Goal: Information Seeking & Learning: Learn about a topic

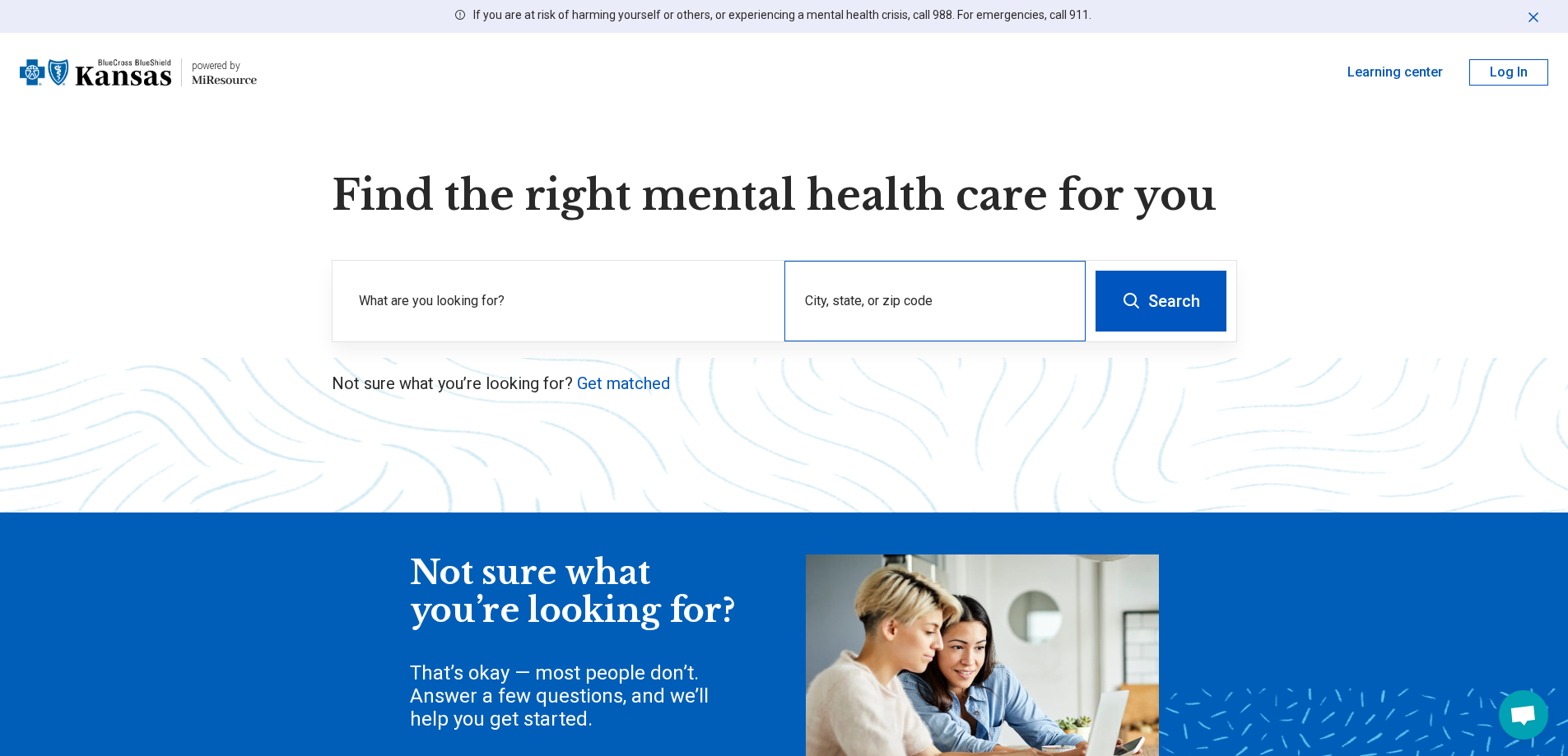
click at [867, 299] on div "City, state, or zip code" at bounding box center [935, 301] width 302 height 81
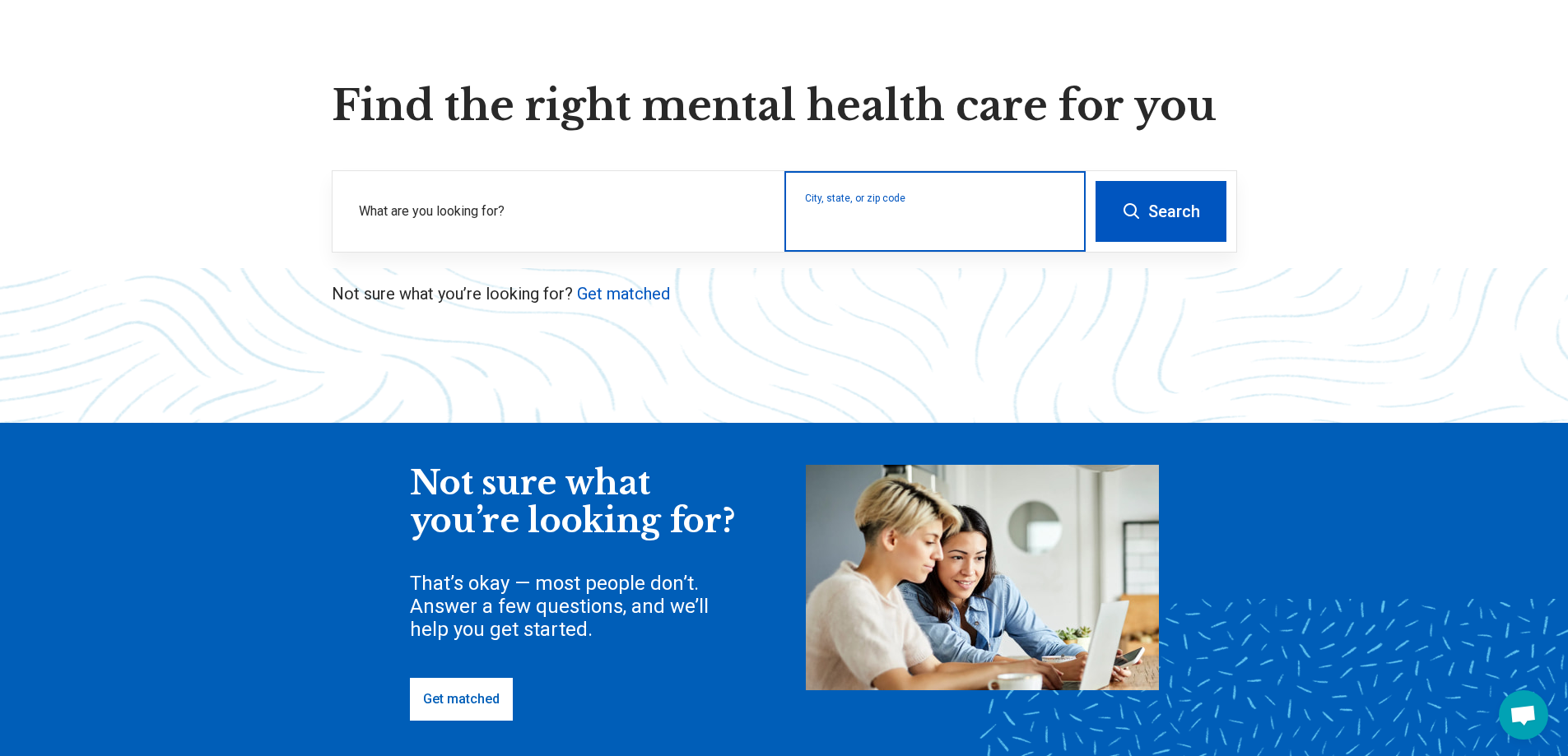
scroll to position [83, 0]
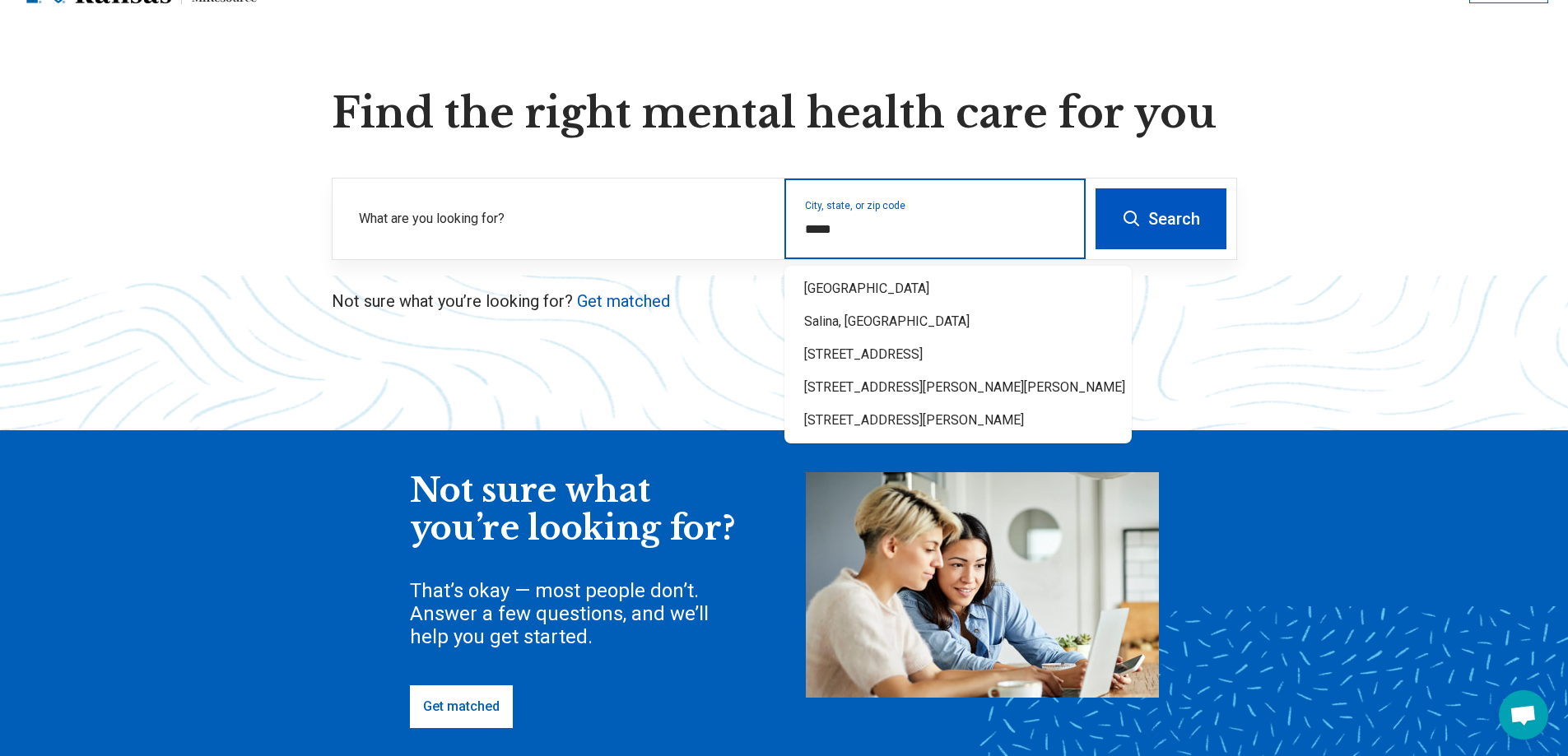
type input "*****"
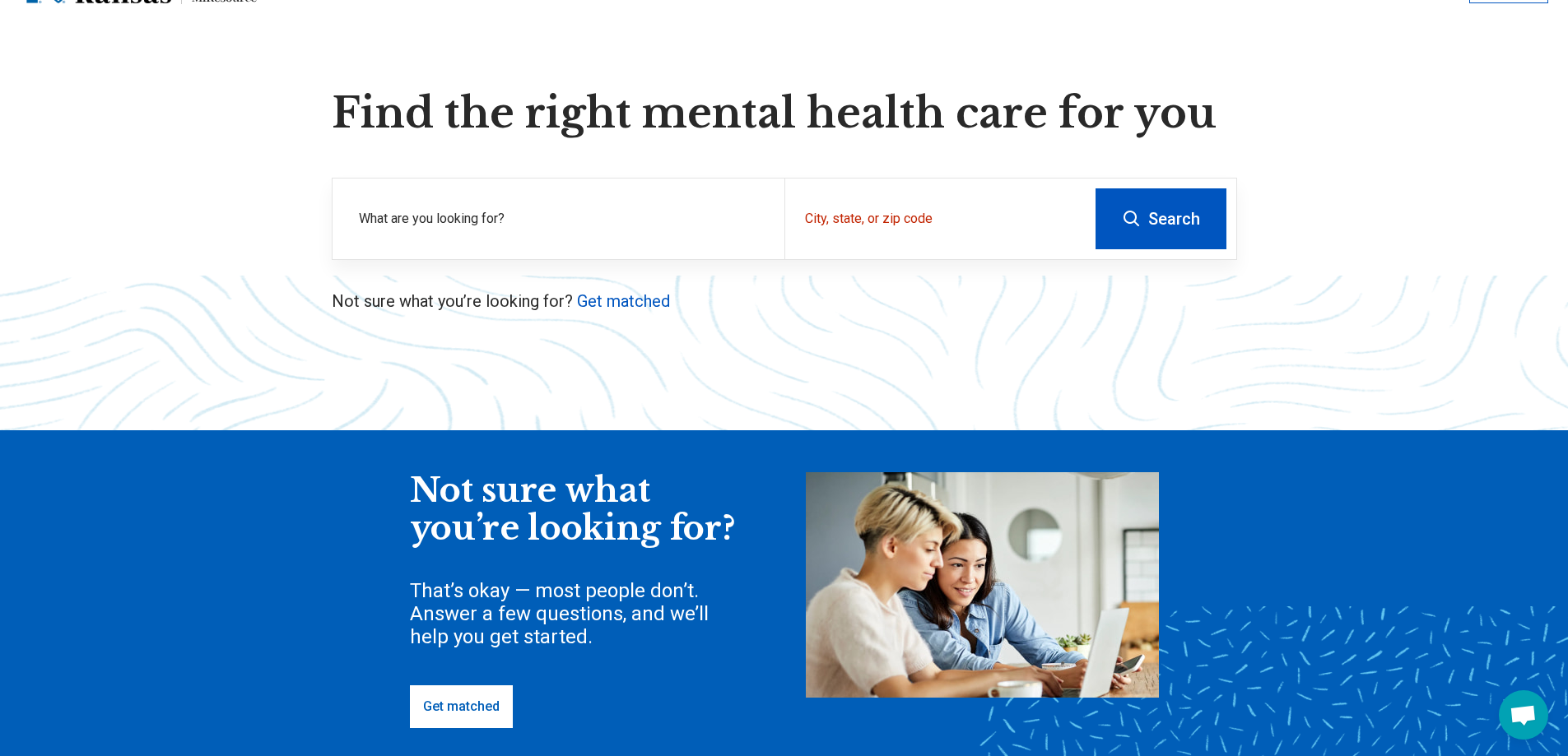
click at [1144, 210] on button "Search" at bounding box center [1161, 219] width 131 height 61
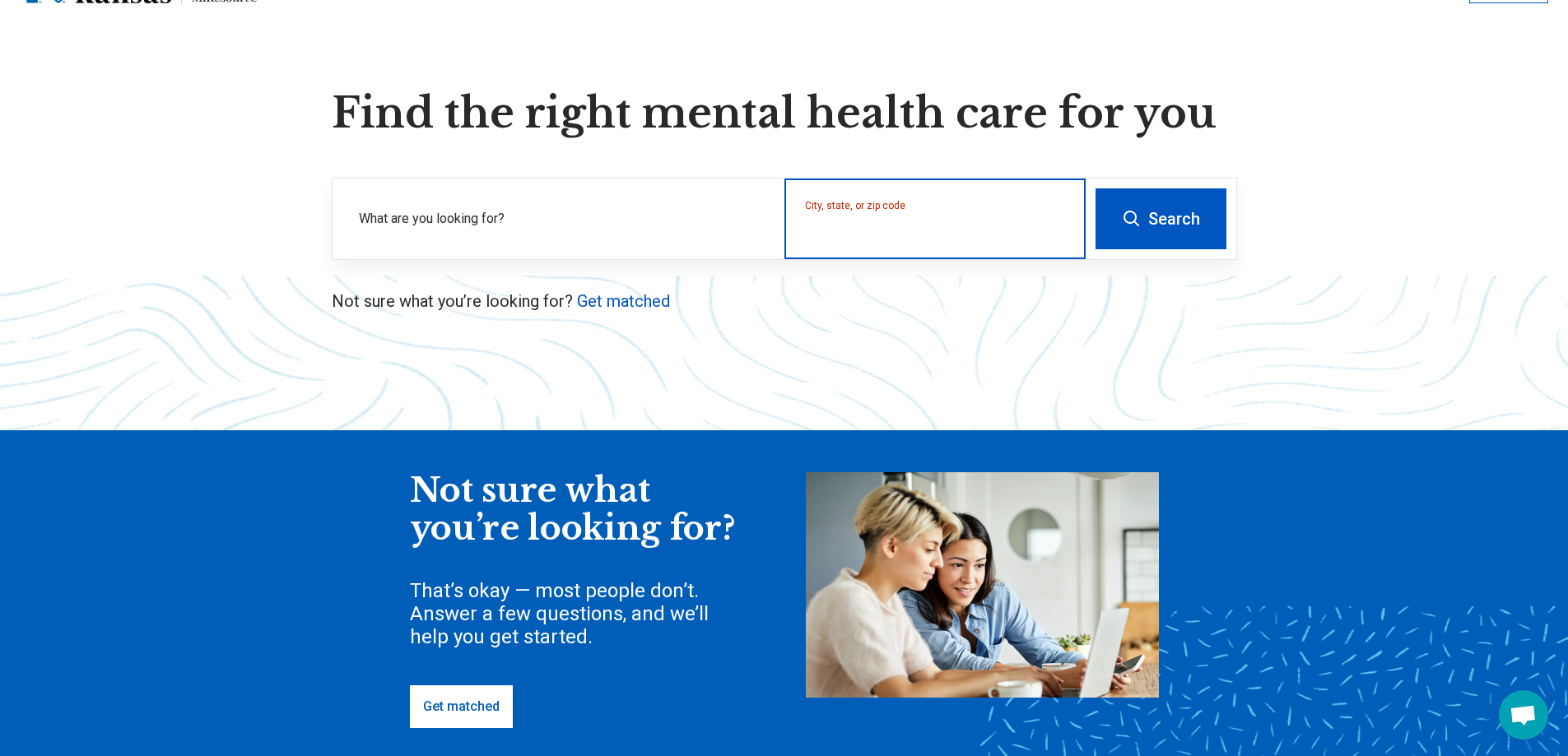
click at [960, 238] on input "City, state, or zip code" at bounding box center [935, 229] width 261 height 20
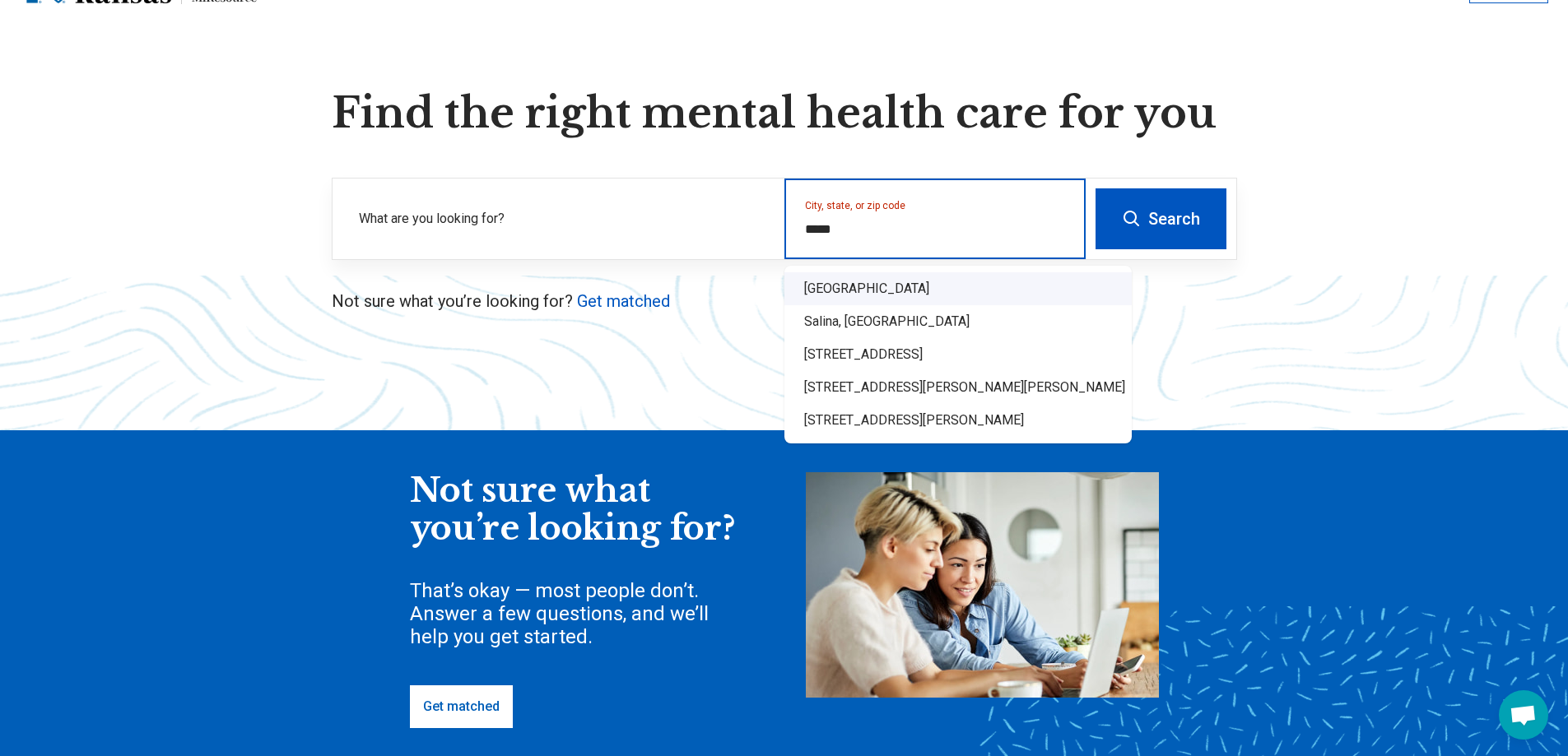
click at [932, 289] on div "[GEOGRAPHIC_DATA]" at bounding box center [958, 289] width 347 height 33
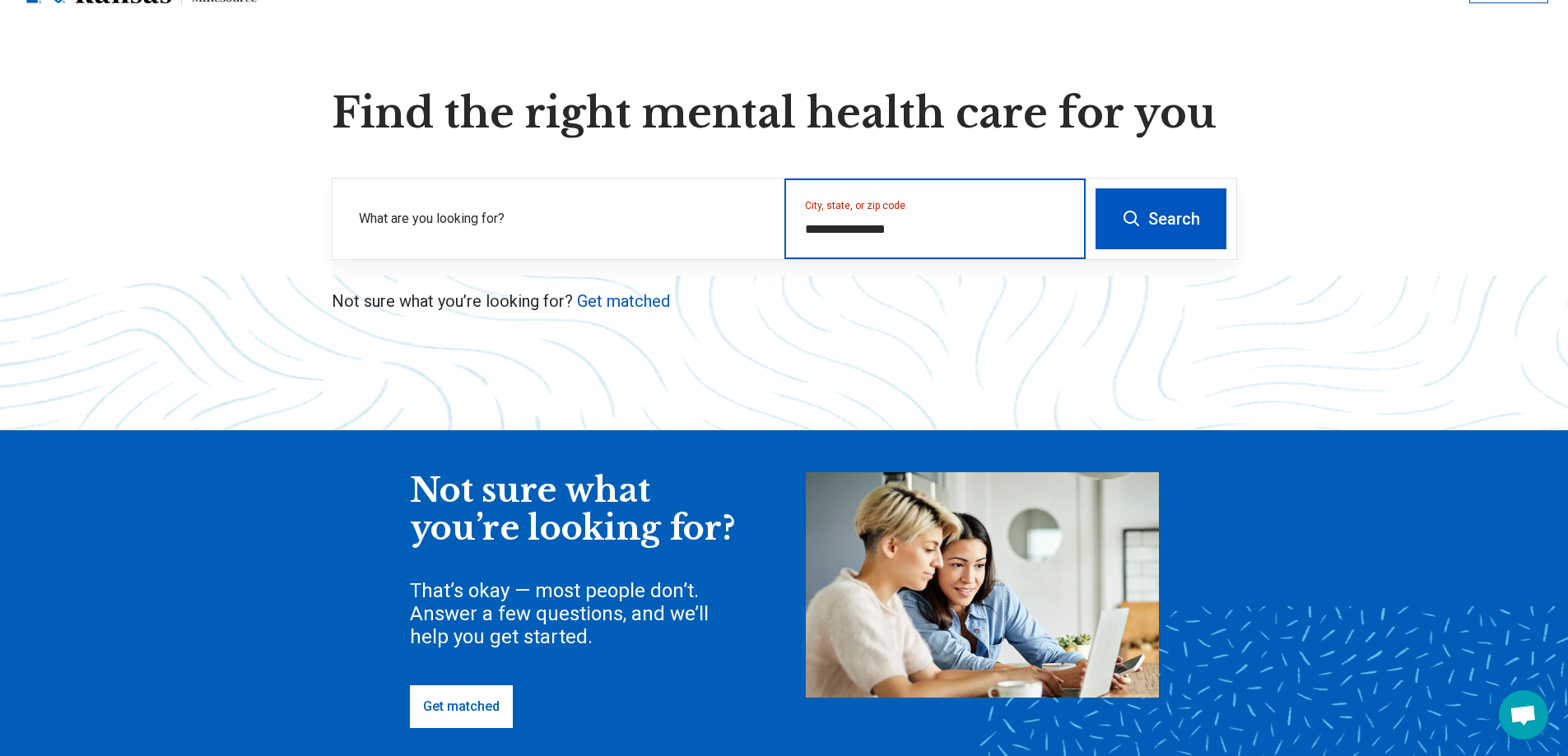
type input "**********"
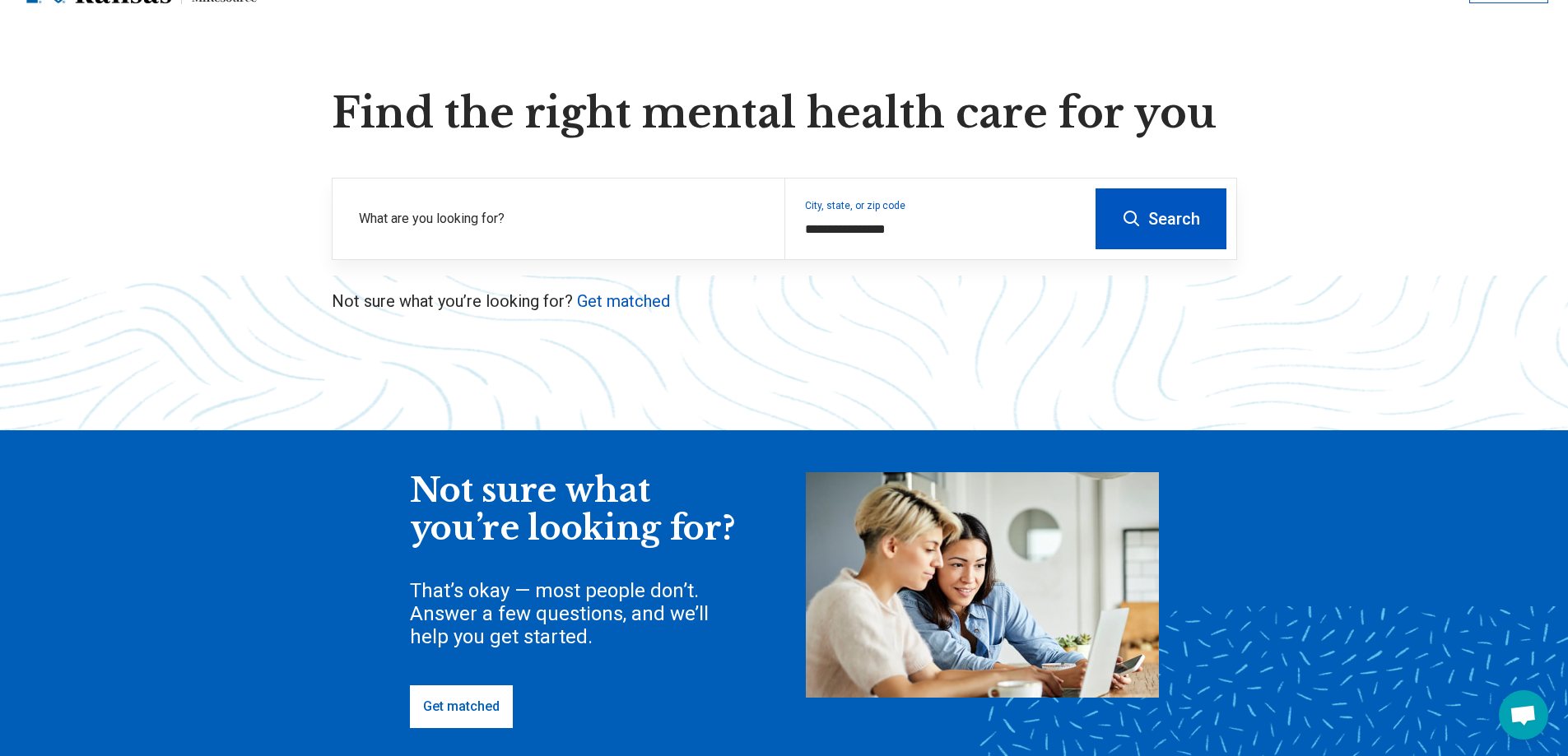
click at [1121, 213] on button "Search" at bounding box center [1161, 219] width 131 height 61
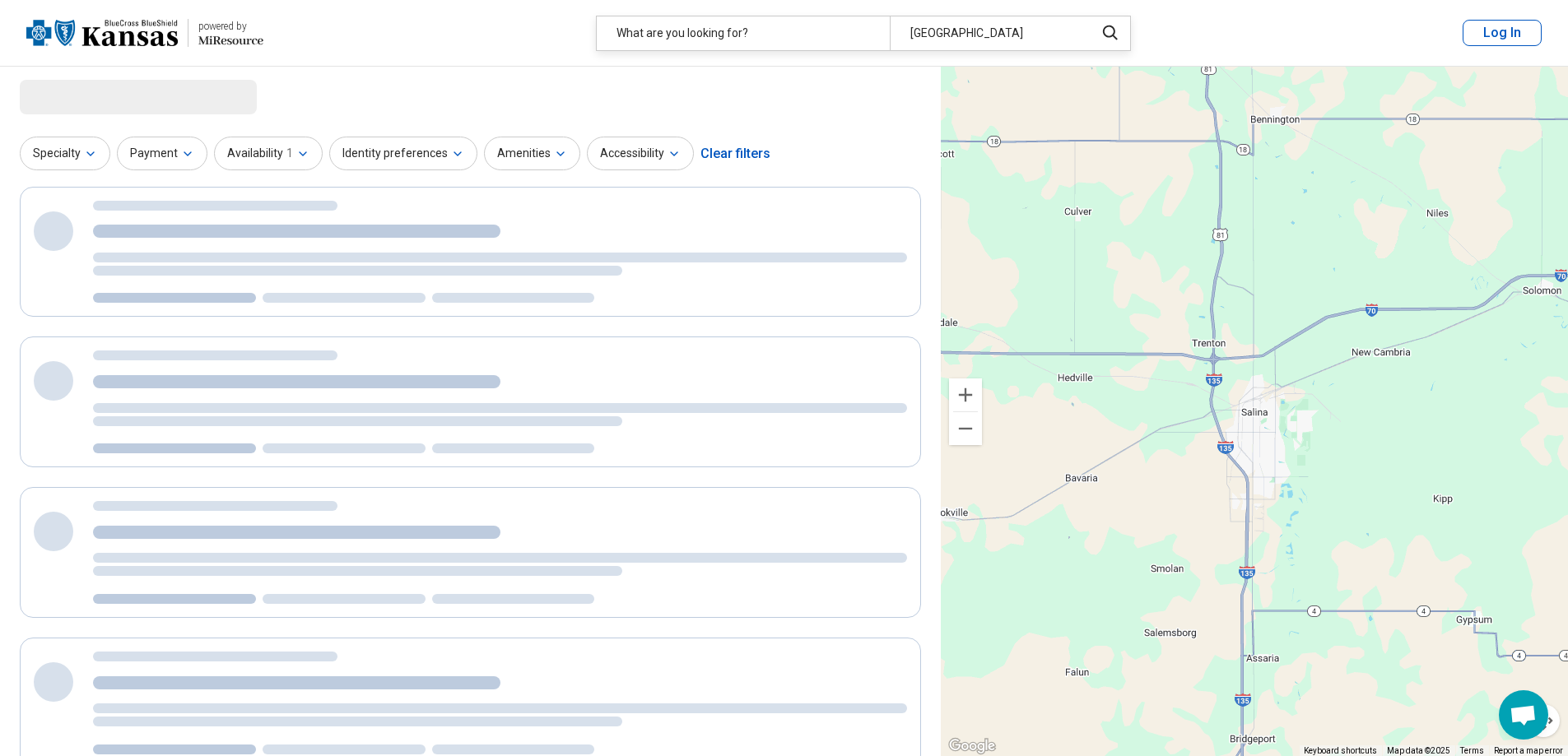
select select "***"
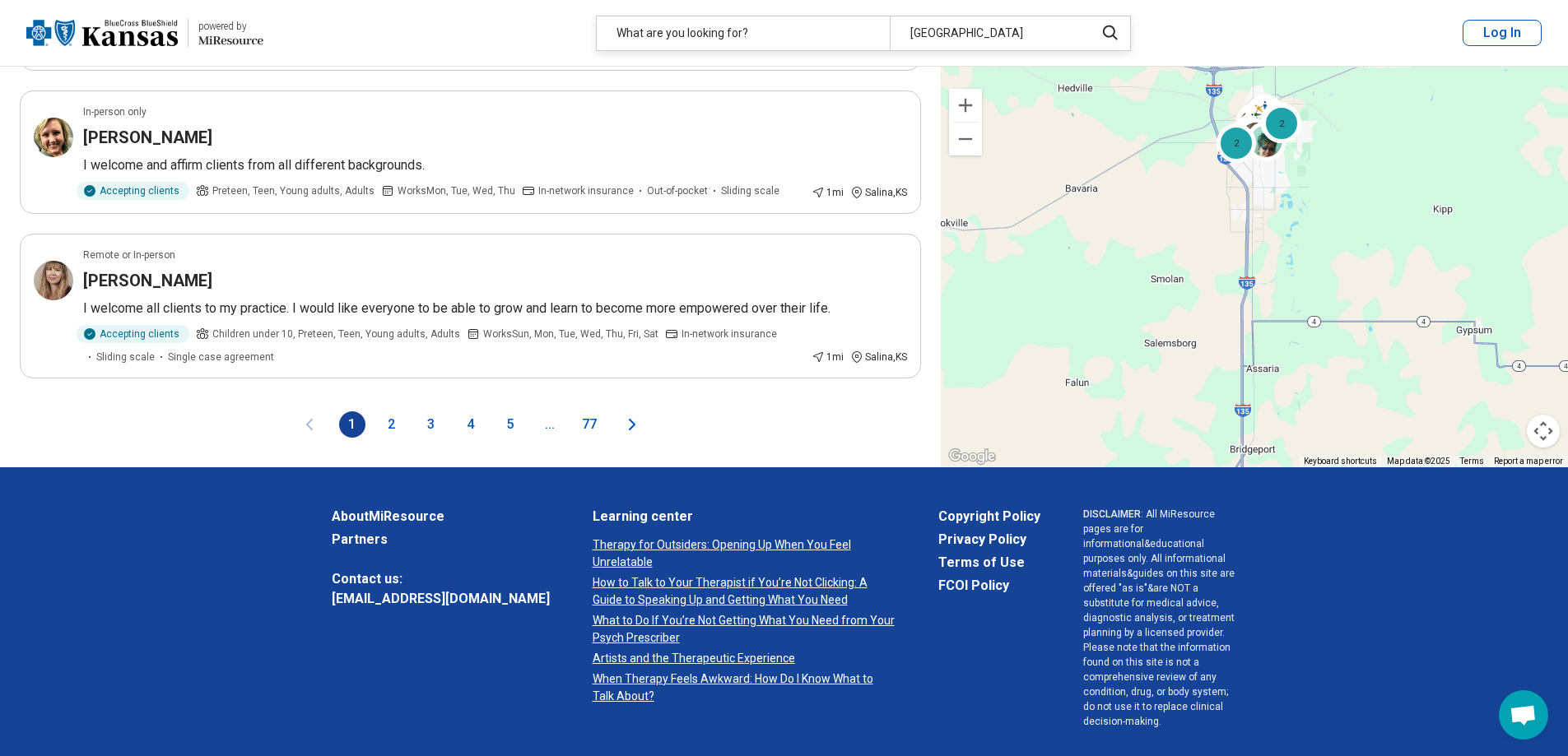
scroll to position [2963, 0]
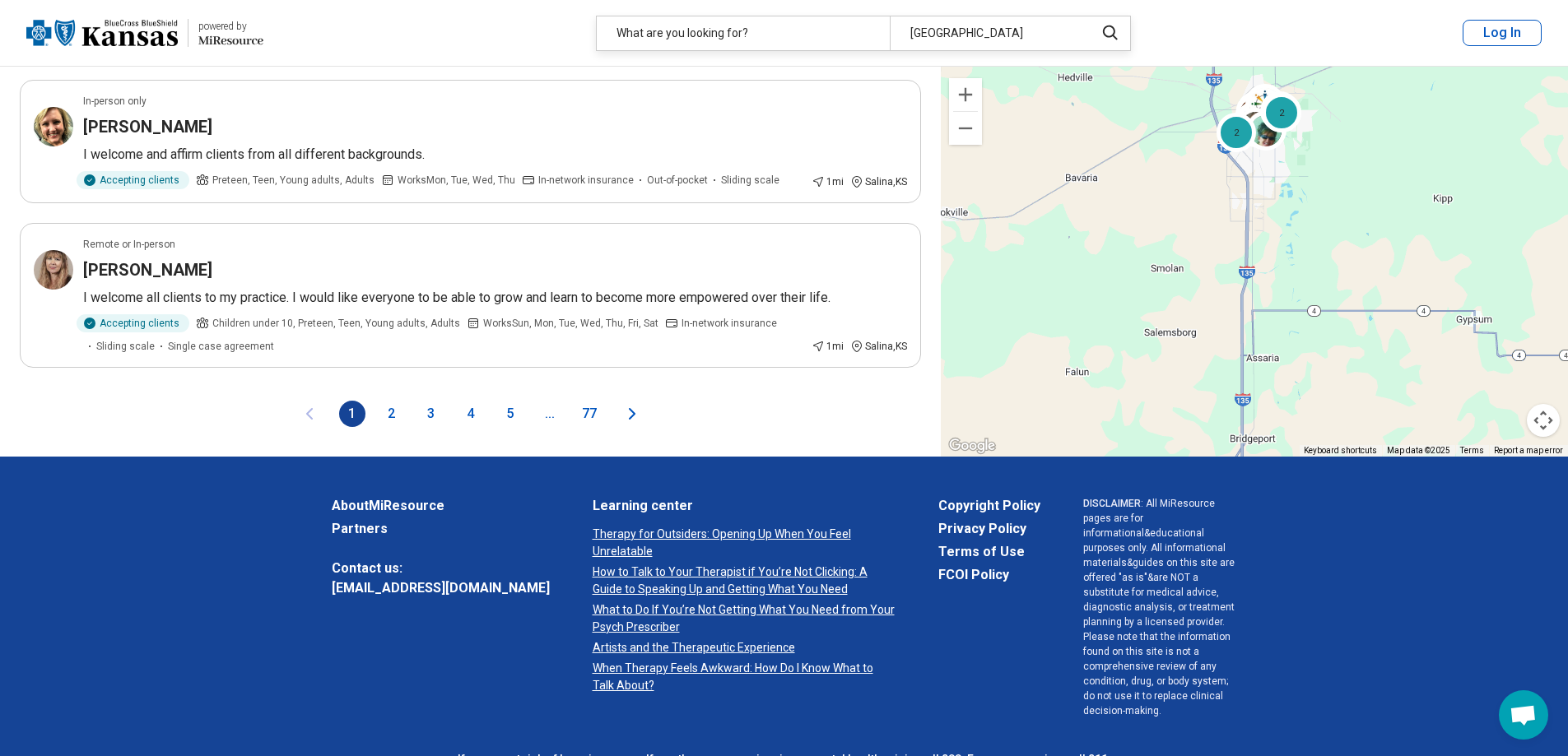
click at [384, 427] on button "2" at bounding box center [392, 414] width 26 height 26
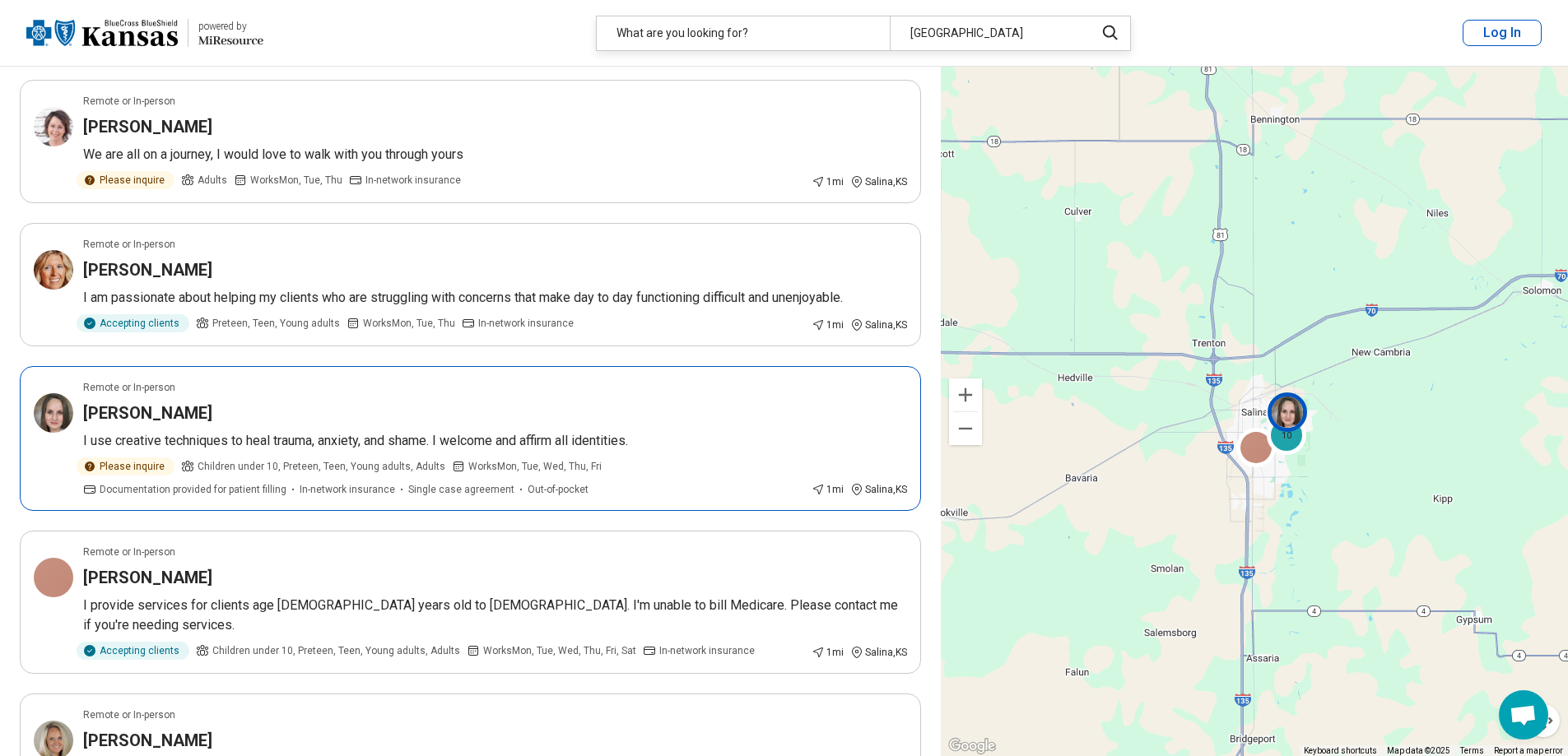
scroll to position [411, 0]
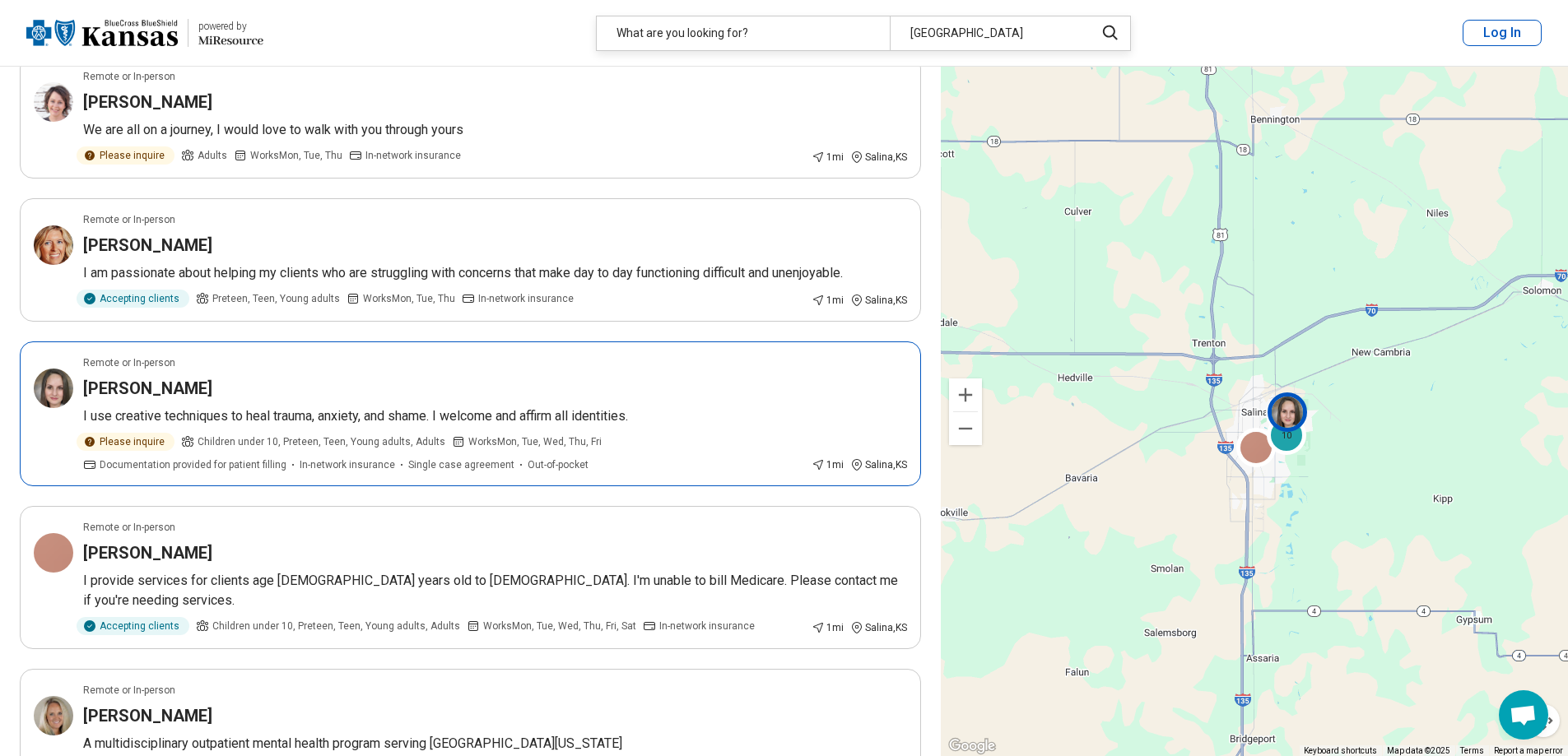
click at [145, 447] on div "Please inquire" at bounding box center [125, 441] width 98 height 18
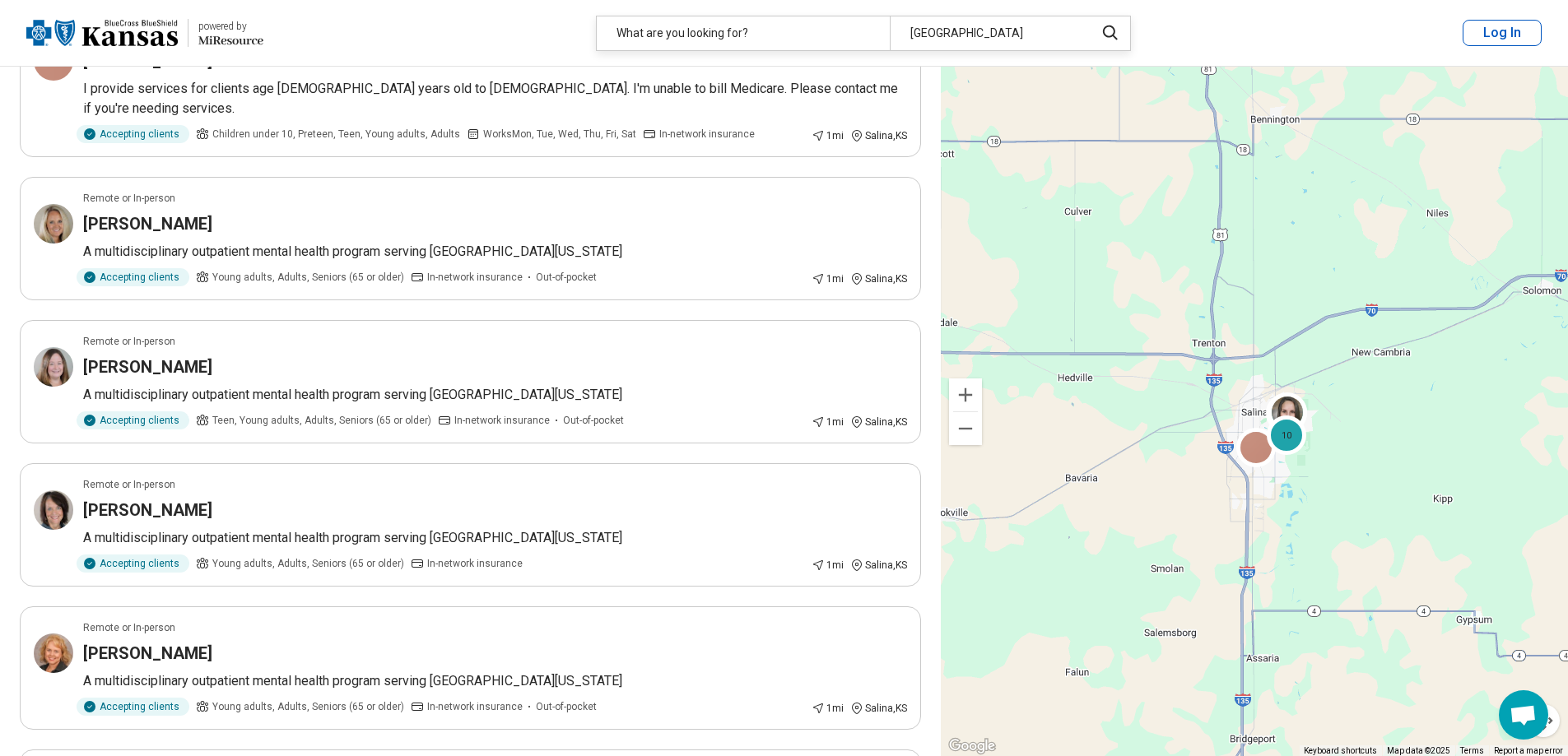
scroll to position [905, 0]
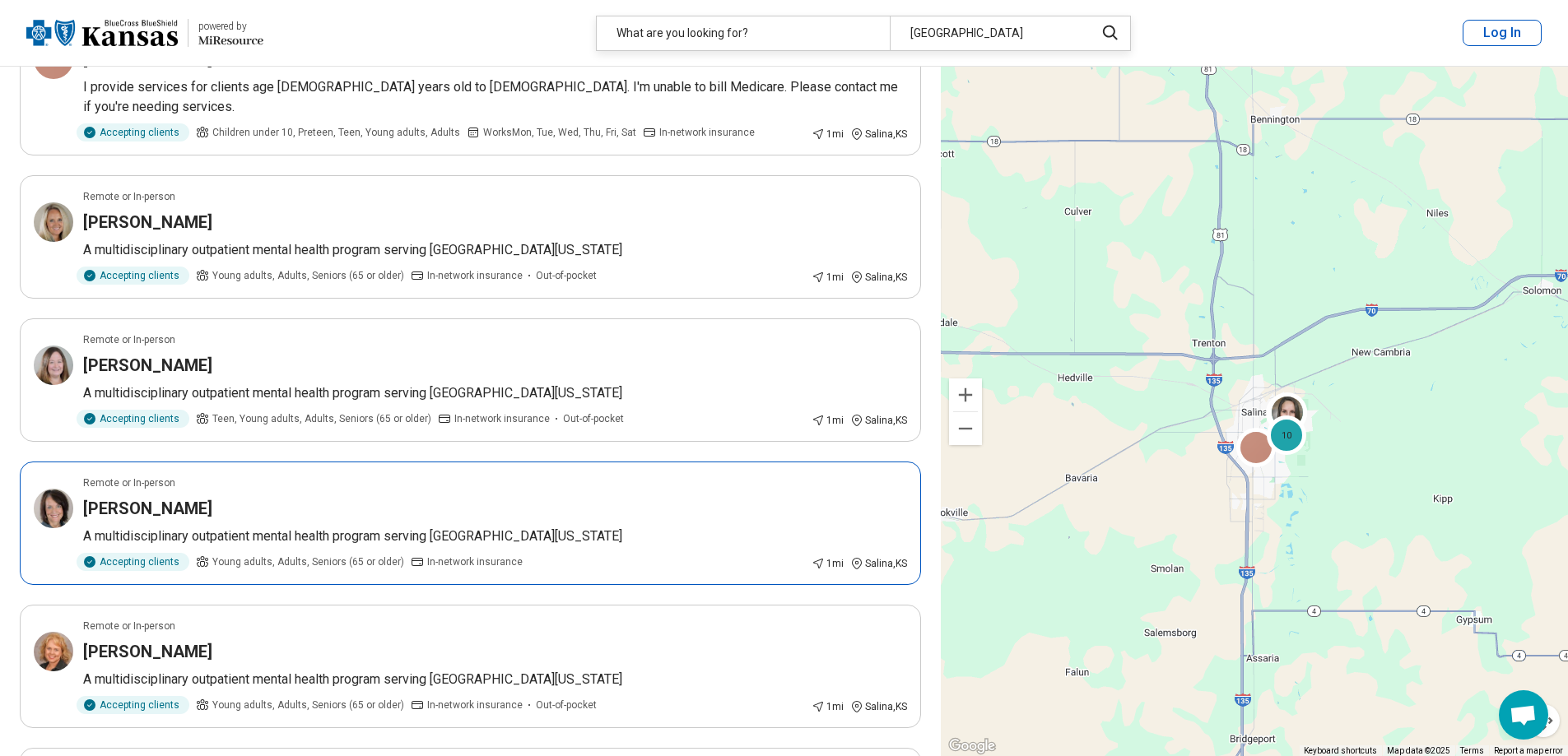
drag, startPoint x: 160, startPoint y: 430, endPoint x: 129, endPoint y: 462, distance: 44.6
drag, startPoint x: 129, startPoint y: 462, endPoint x: 108, endPoint y: 490, distance: 35.0
click at [108, 497] on h3 "[PERSON_NAME]" at bounding box center [148, 508] width 129 height 23
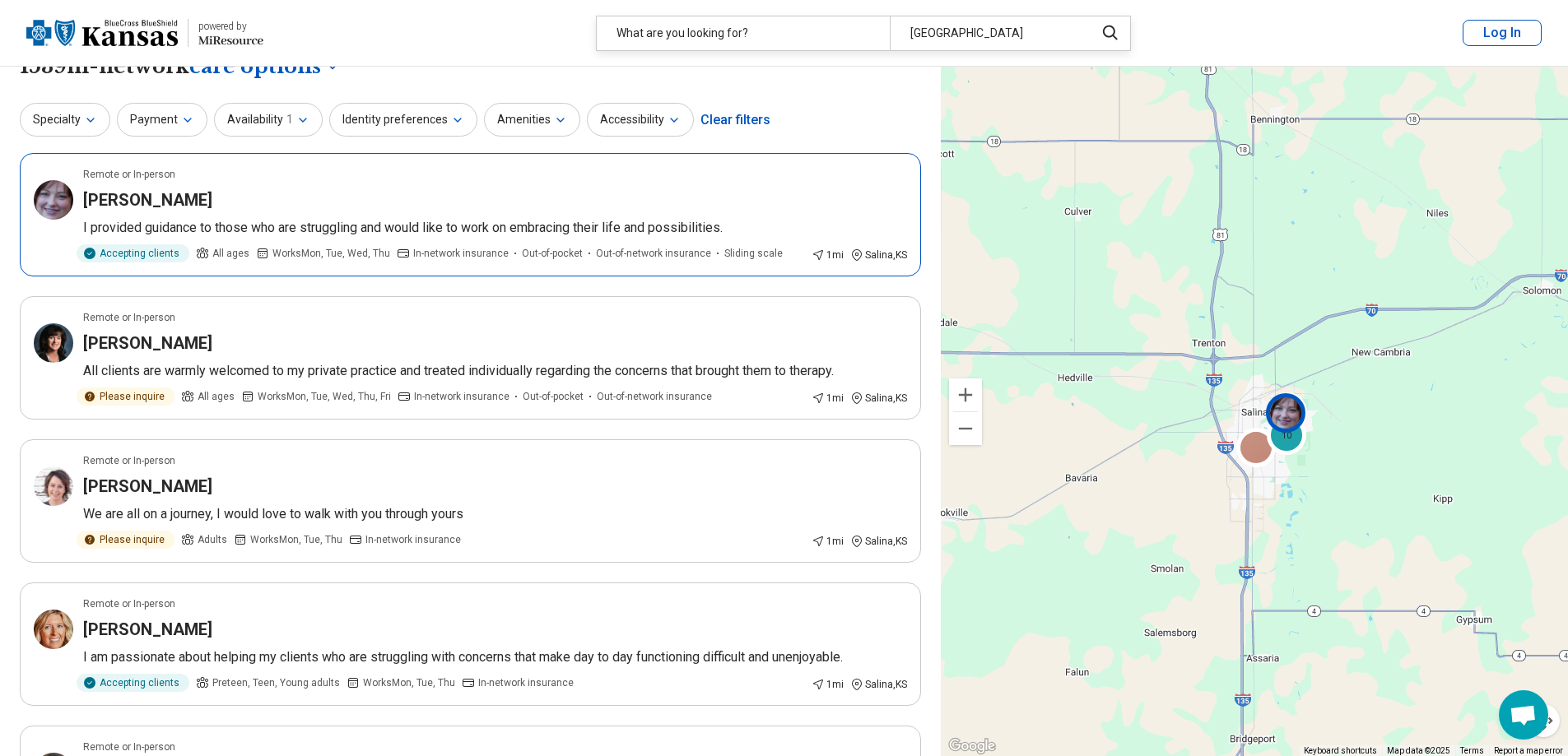
scroll to position [0, 0]
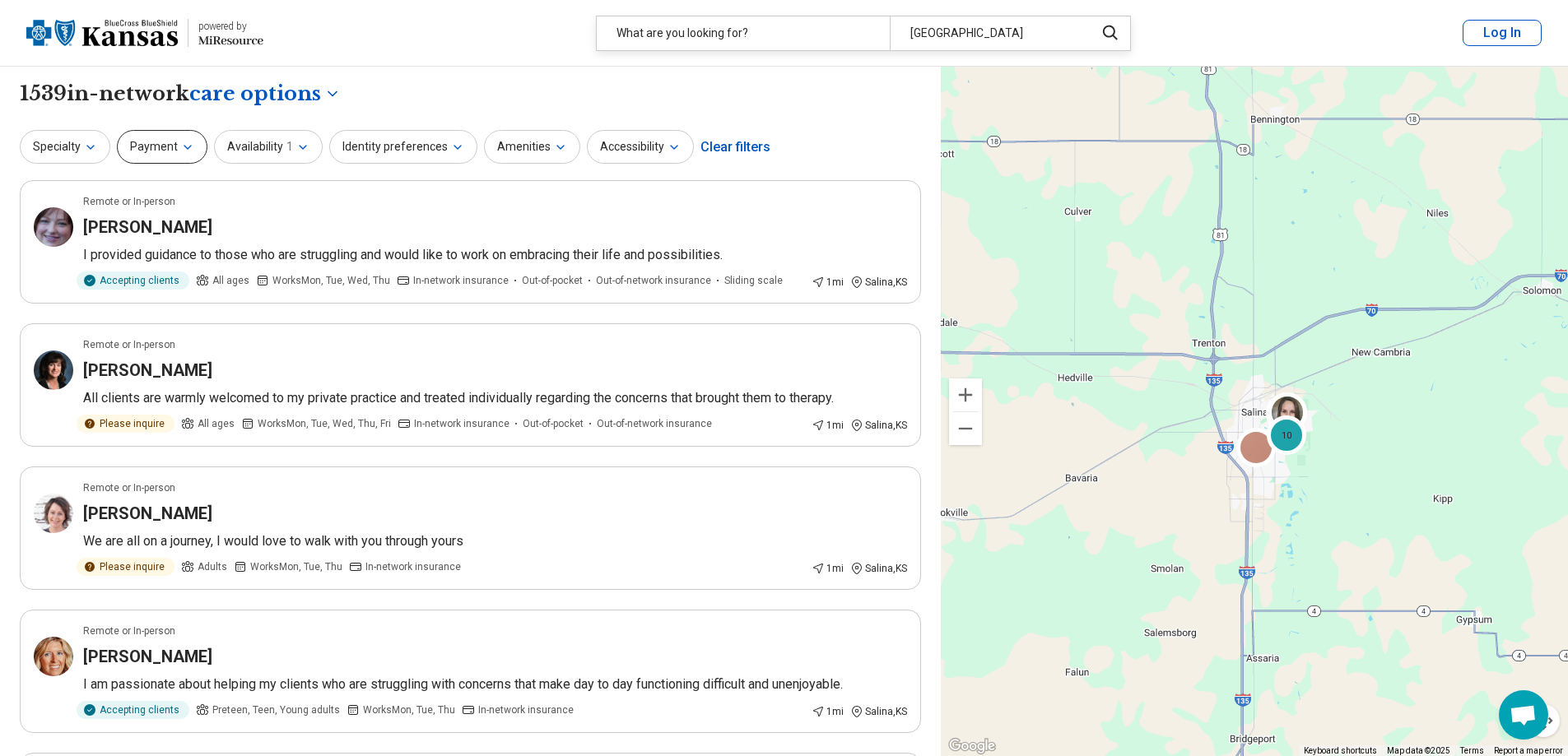
click at [165, 149] on button "Payment" at bounding box center [162, 147] width 90 height 34
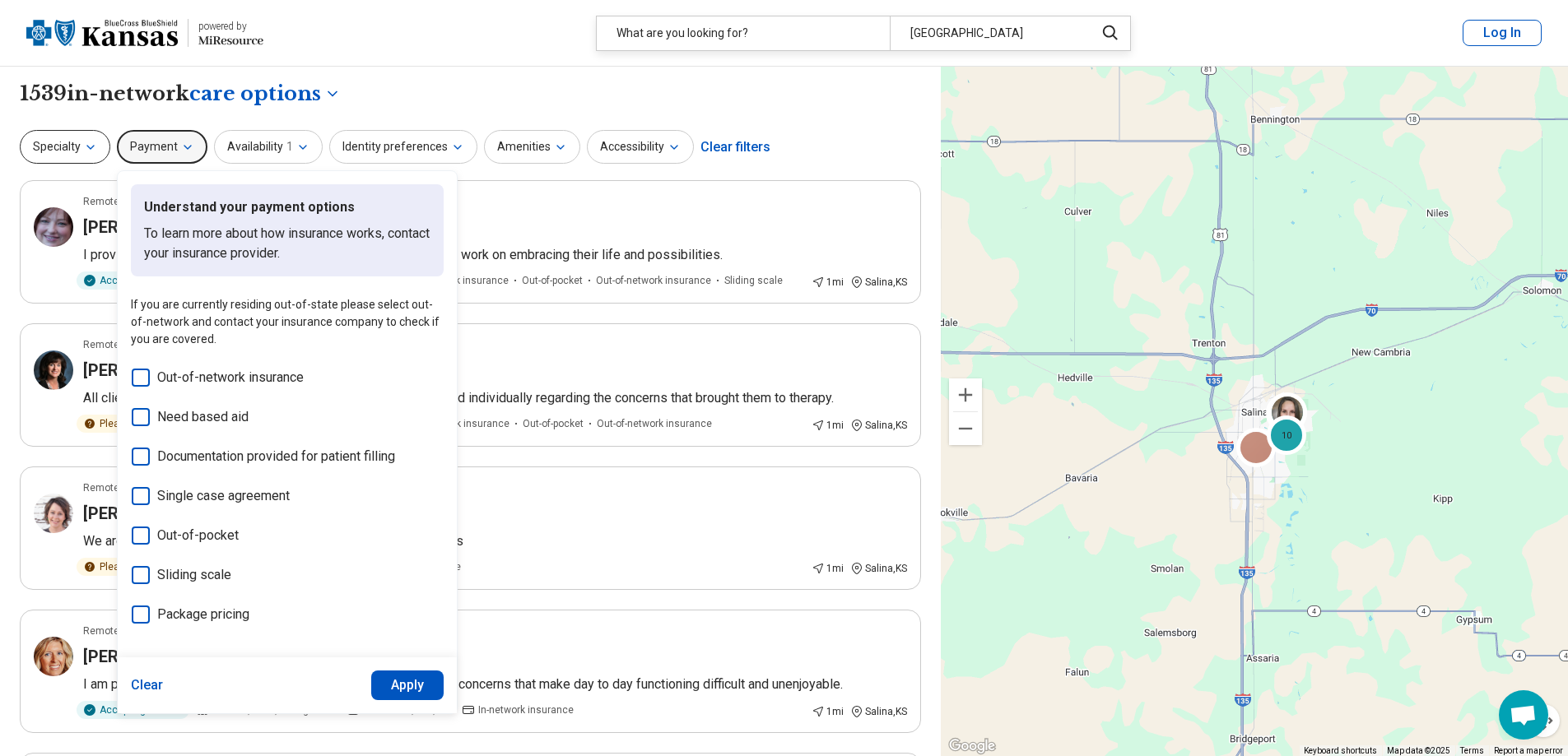
click at [94, 156] on button "Specialty" at bounding box center [65, 147] width 90 height 34
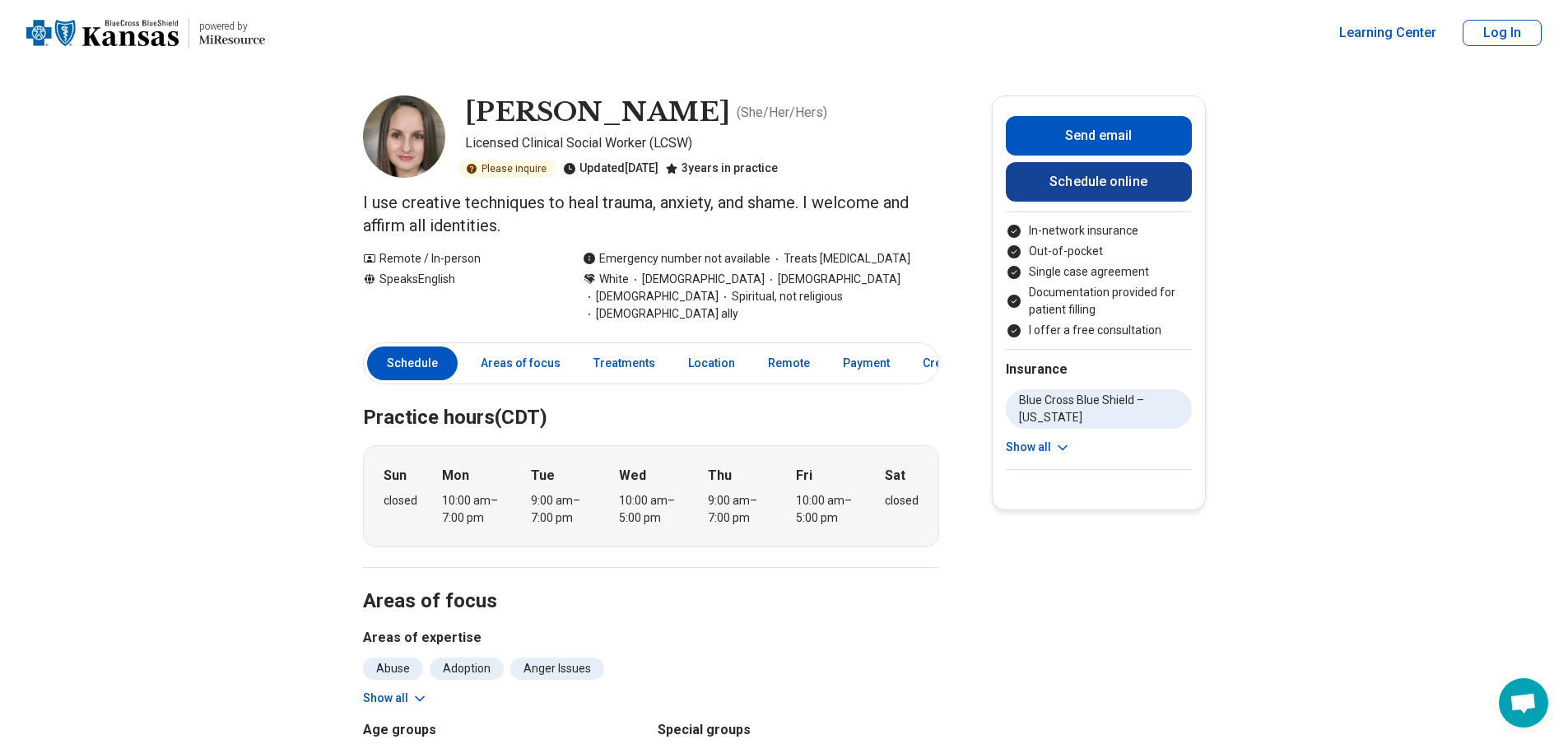
click at [1112, 192] on link "Schedule online" at bounding box center [1099, 181] width 186 height 39
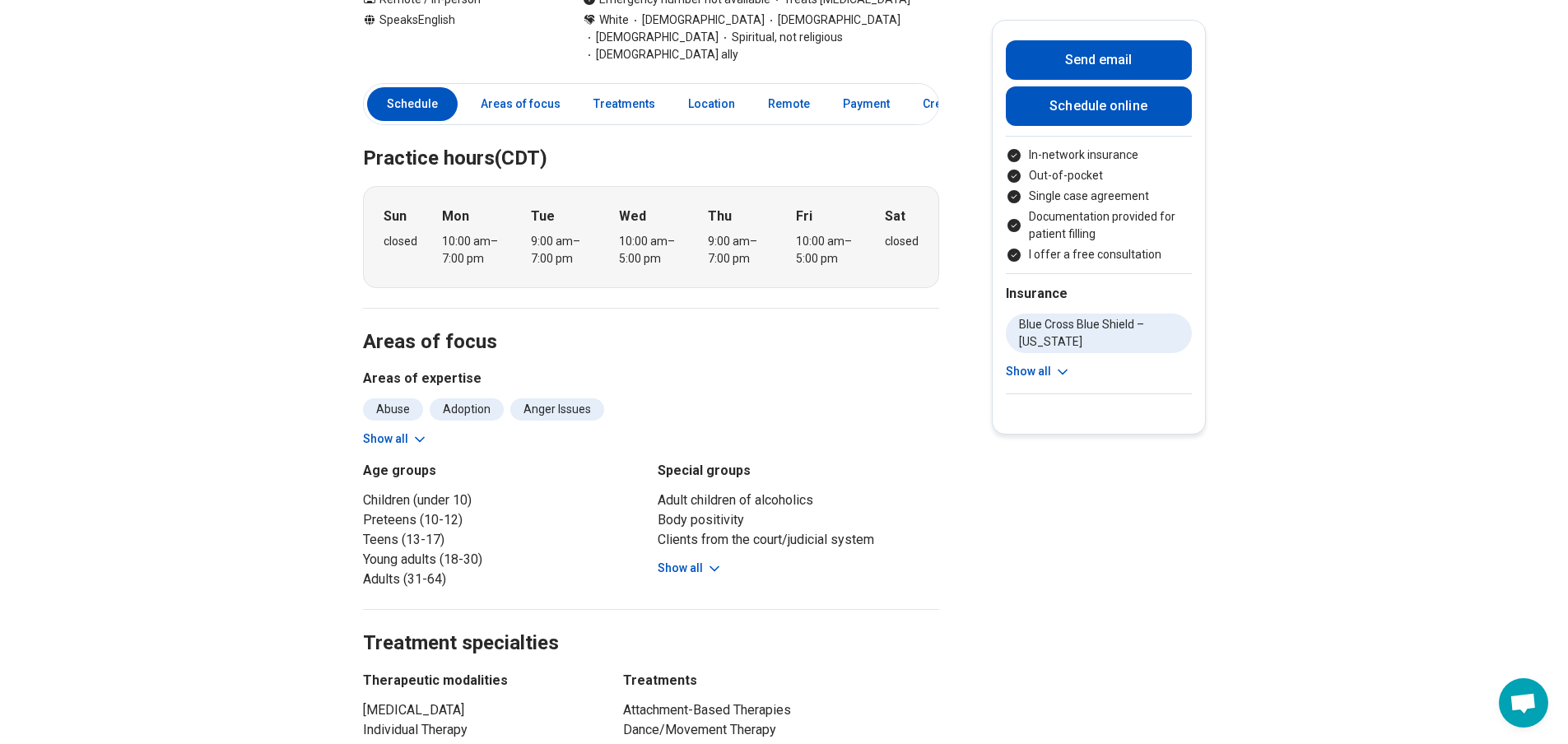
scroll to position [411, 0]
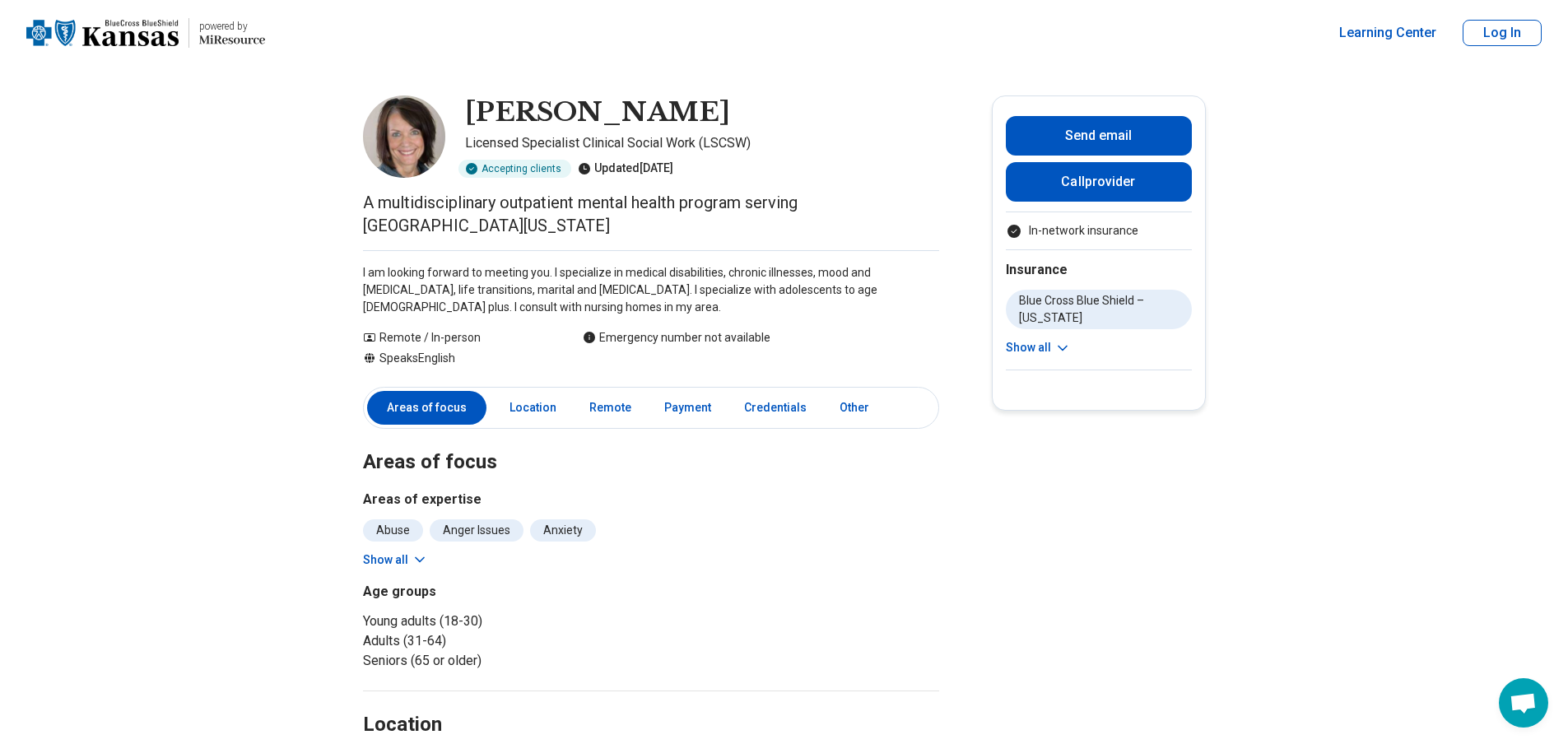
click at [1042, 346] on button "Show all" at bounding box center [1038, 347] width 65 height 17
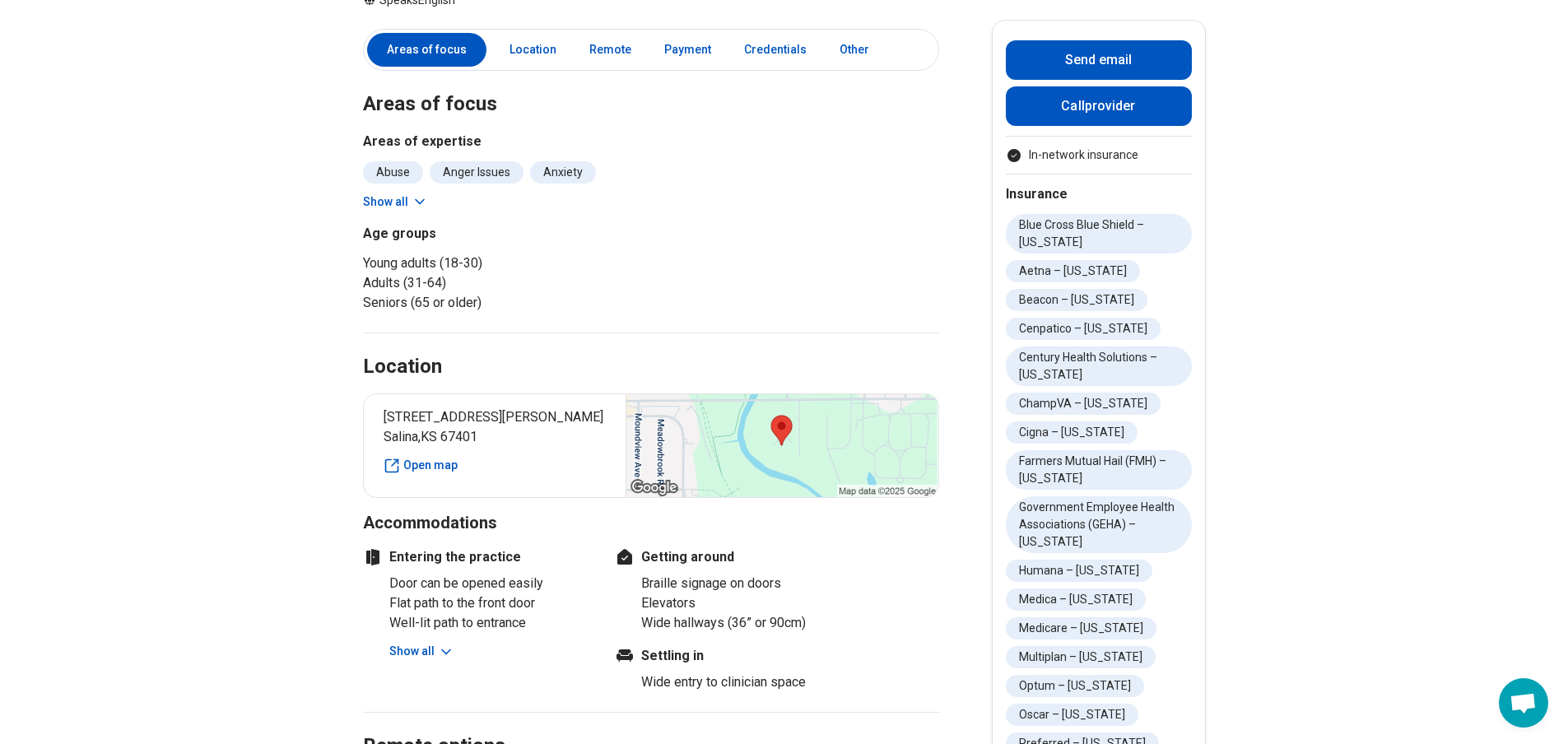
scroll to position [329, 0]
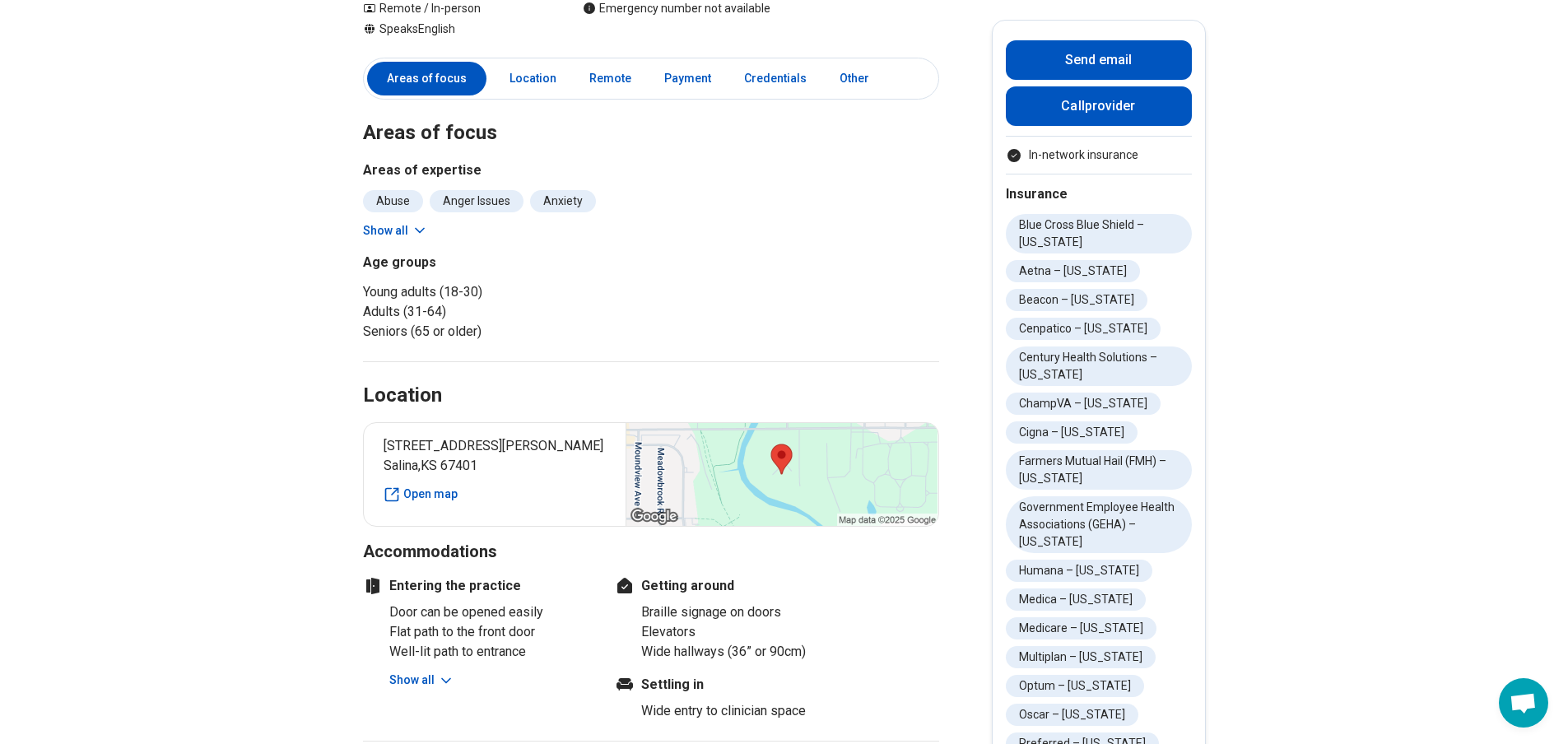
drag, startPoint x: 568, startPoint y: 438, endPoint x: 548, endPoint y: 445, distance: 21.2
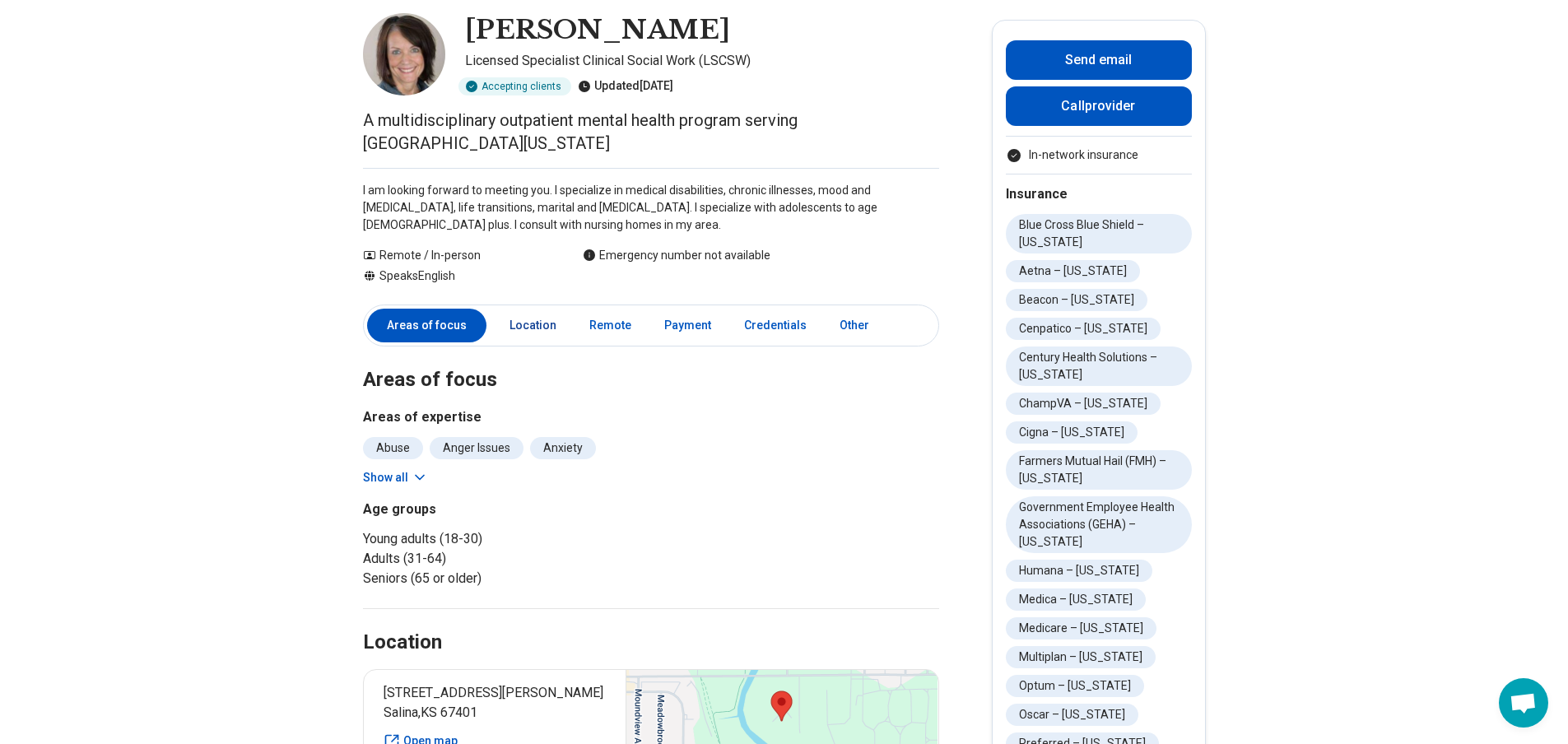
click at [520, 308] on link "Location" at bounding box center [533, 325] width 66 height 34
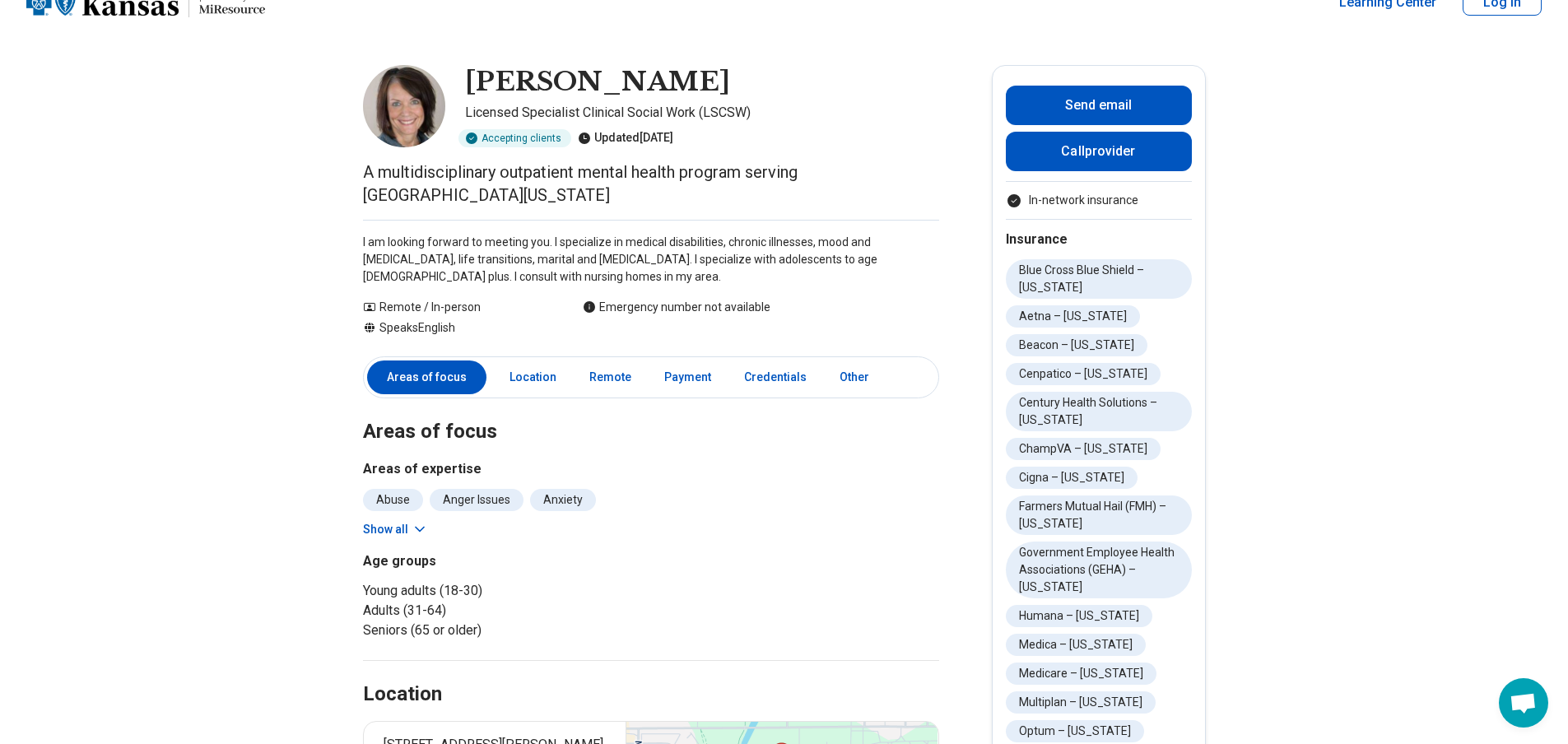
scroll to position [0, 0]
